Goal: Register for event/course

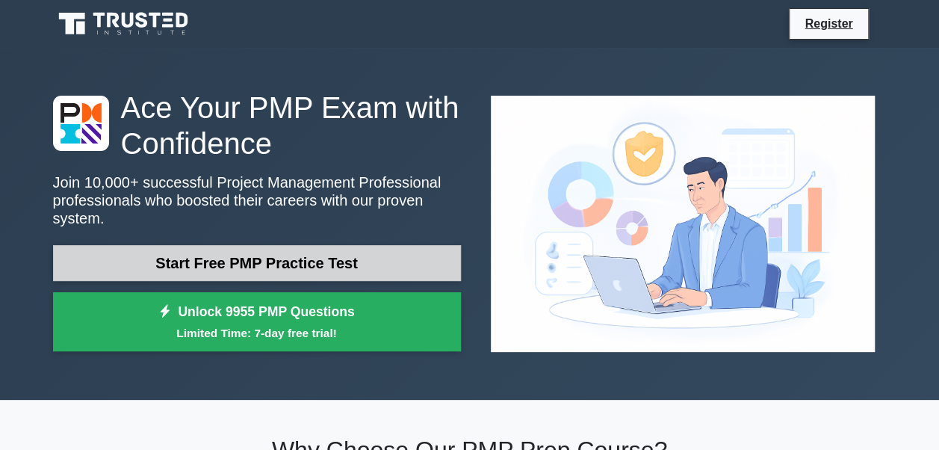
click at [359, 245] on link "Start Free PMP Practice Test" at bounding box center [257, 263] width 408 height 36
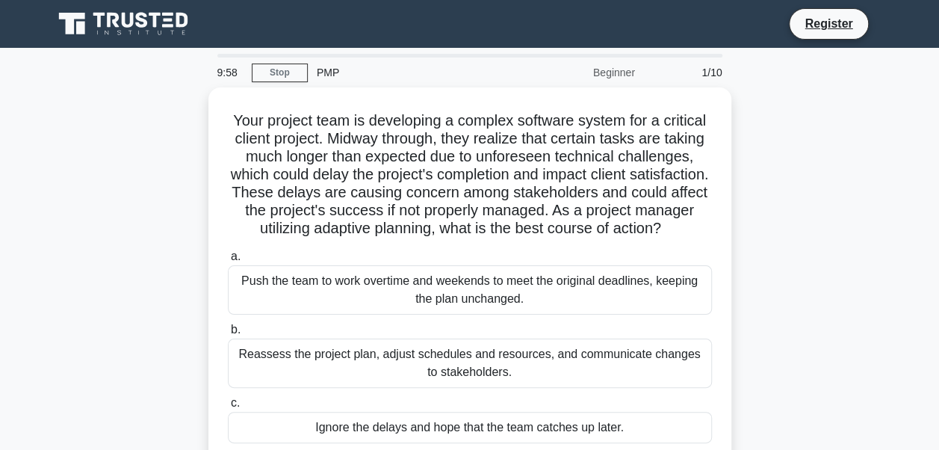
click at [359, 238] on h5 "Your project team is developing a complex software system for a critical client…" at bounding box center [469, 174] width 487 height 127
click at [334, 75] on div "PMP" at bounding box center [411, 73] width 206 height 30
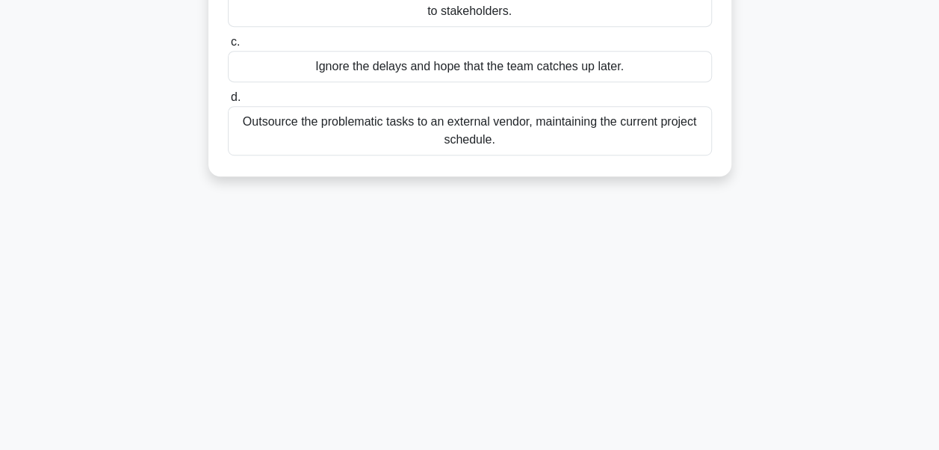
click at [466, 155] on div "Outsource the problematic tasks to an external vendor, maintaining the current …" at bounding box center [470, 130] width 484 height 49
click at [228, 102] on input "d. Outsource the problematic tasks to an external vendor, maintaining the curre…" at bounding box center [228, 98] width 0 height 10
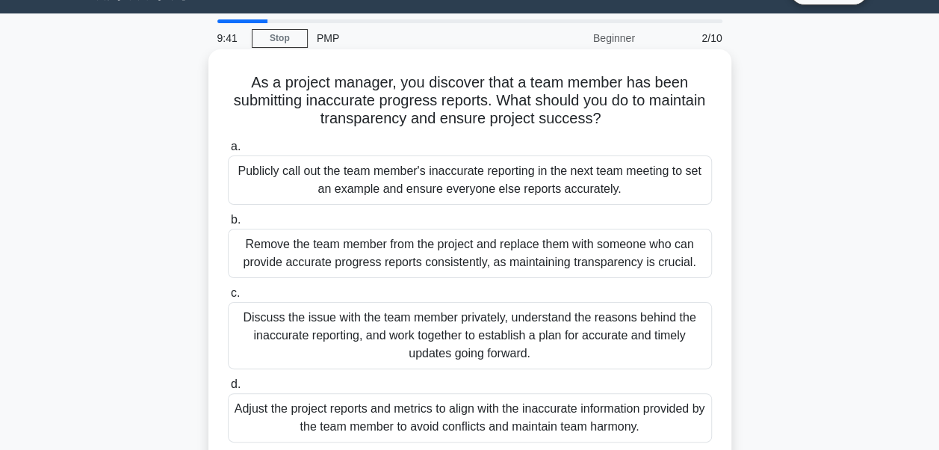
scroll to position [0, 0]
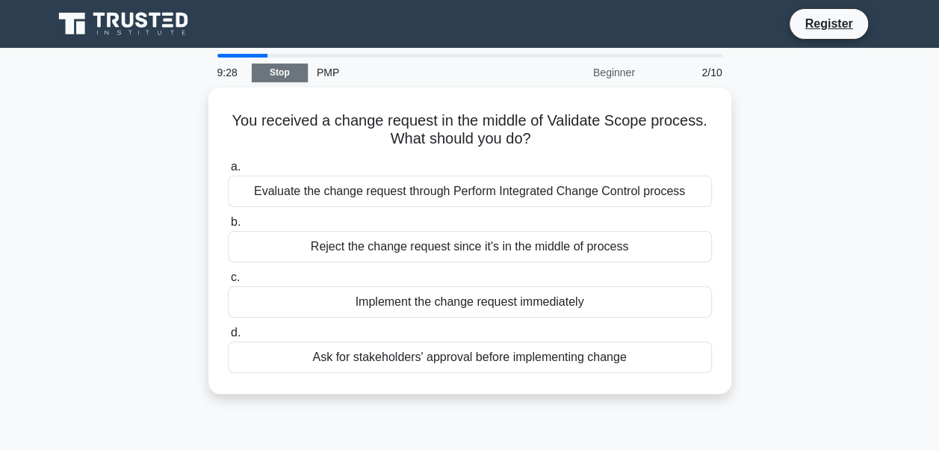
click at [275, 67] on link "Stop" at bounding box center [280, 73] width 56 height 19
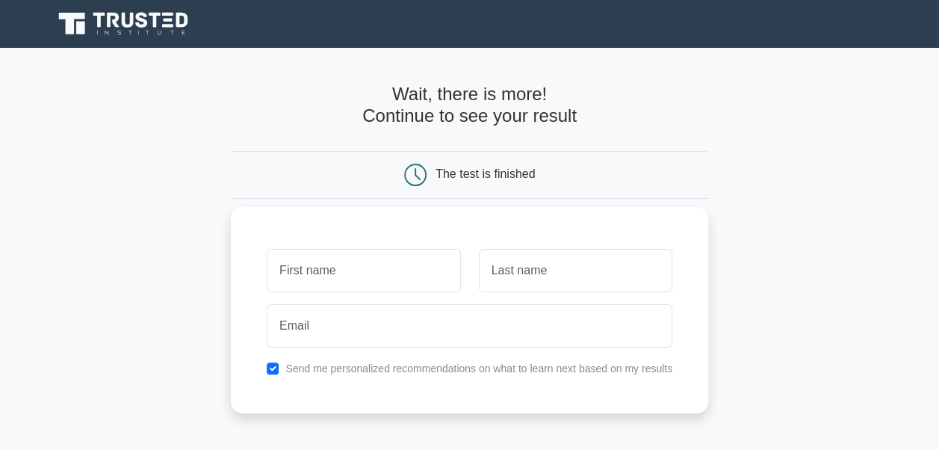
click at [294, 266] on input "text" at bounding box center [364, 270] width 194 height 43
type input "trizah"
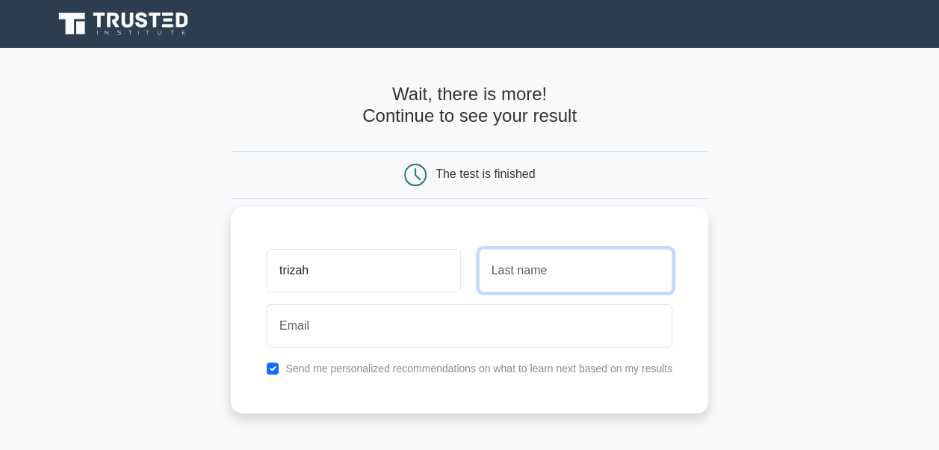
click at [498, 271] on input "text" at bounding box center [576, 270] width 194 height 43
type input "adhiambo"
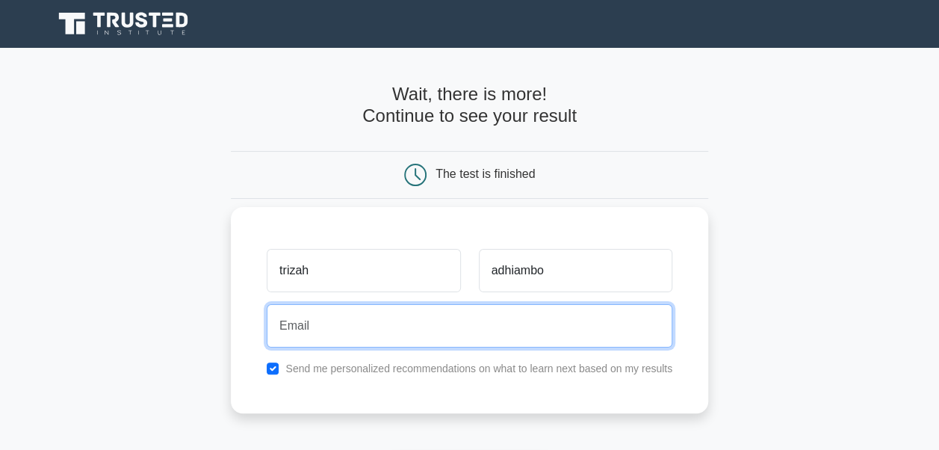
click at [449, 324] on input "email" at bounding box center [470, 325] width 406 height 43
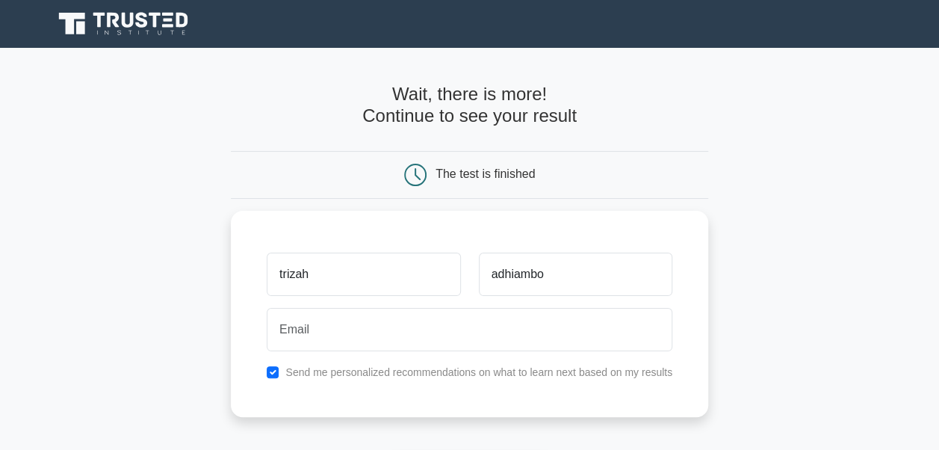
drag, startPoint x: 535, startPoint y: 160, endPoint x: 522, endPoint y: 135, distance: 28.7
click at [522, 135] on div "Wait, there is more! Continue to see your result" at bounding box center [470, 111] width 478 height 55
